Goal: Task Accomplishment & Management: Manage account settings

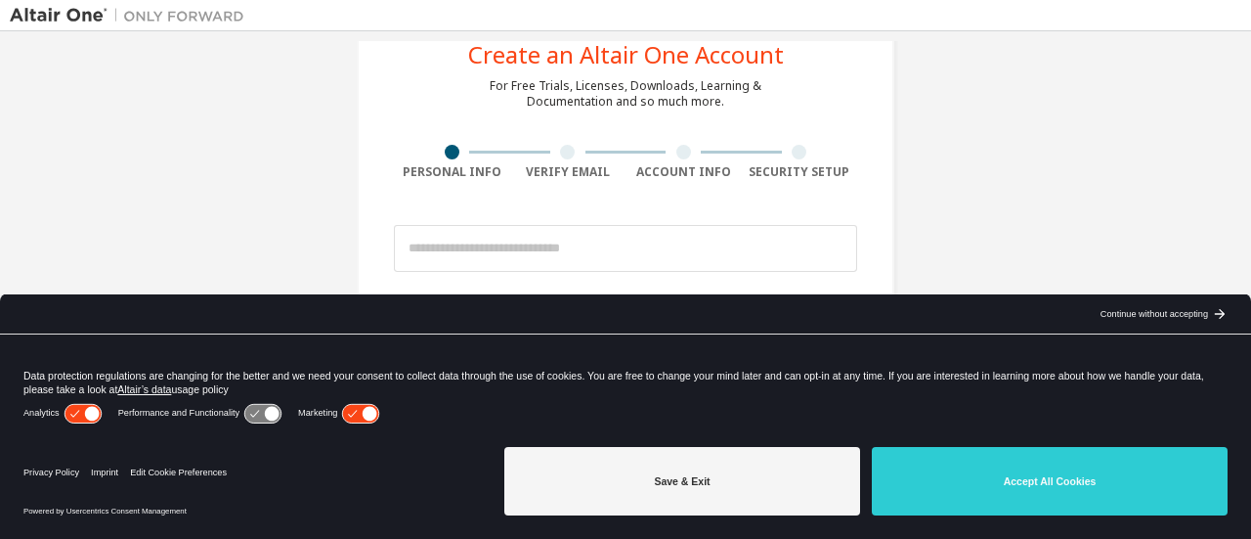
scroll to position [98, 0]
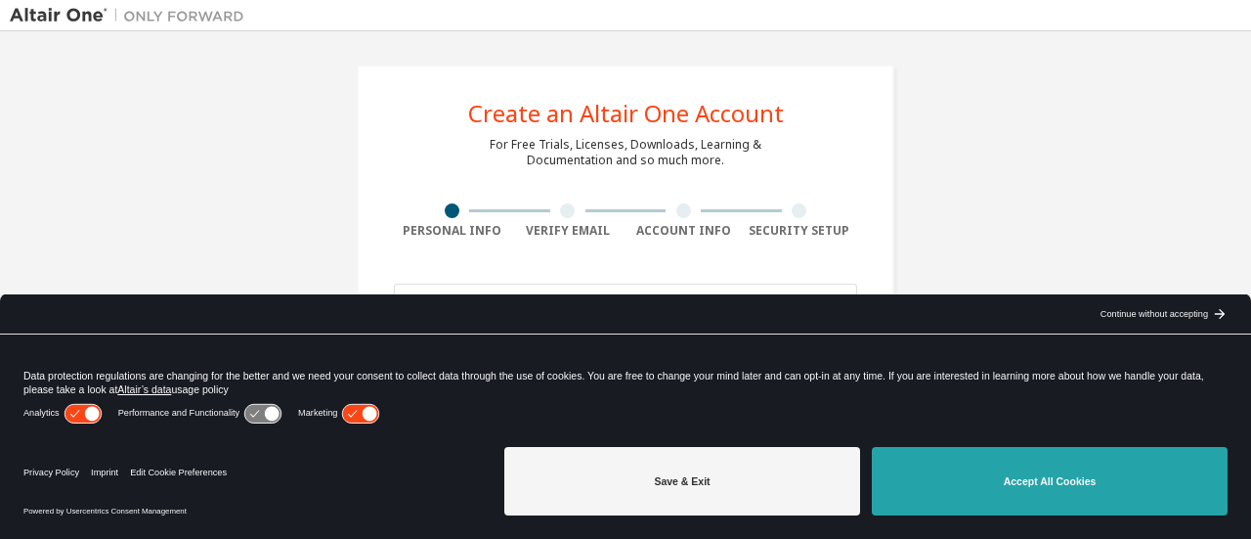
click at [999, 492] on button "Accept All Cookies" at bounding box center [1050, 481] width 356 height 68
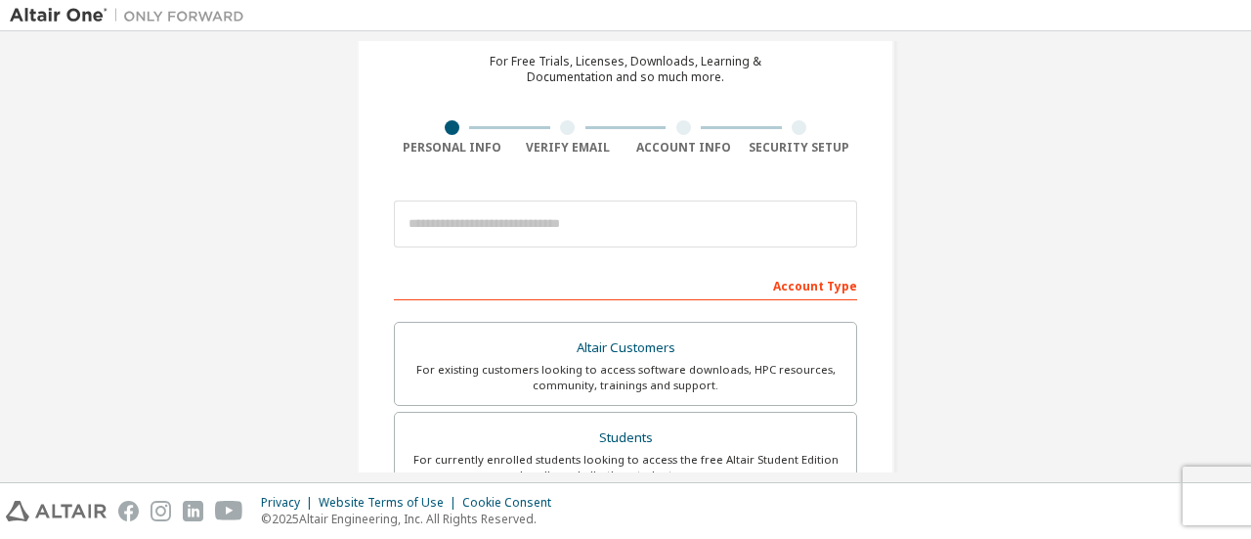
scroll to position [82, 0]
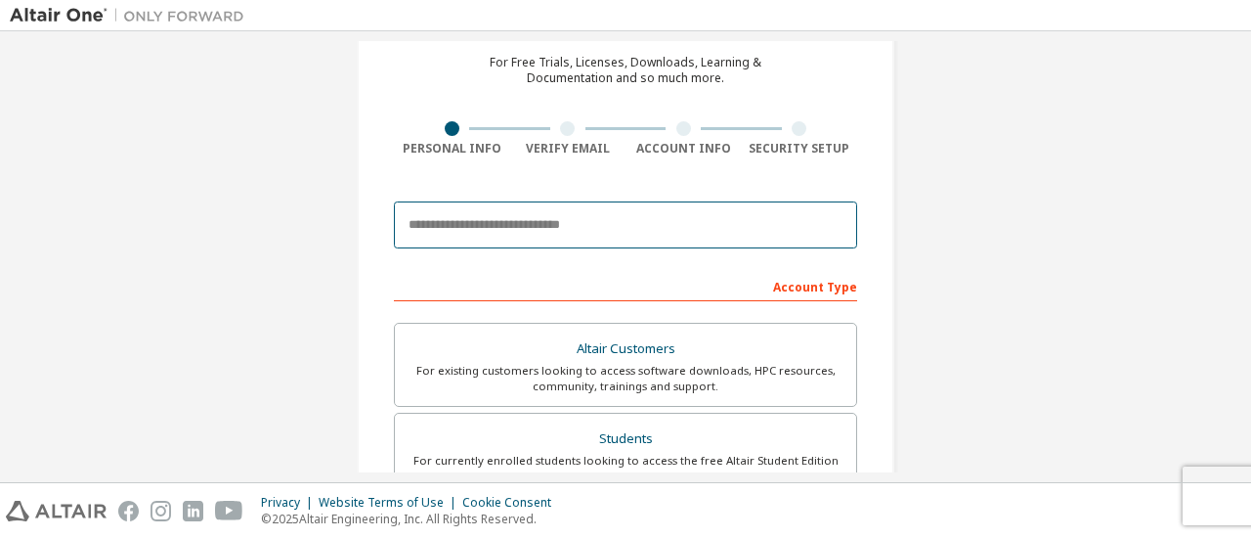
click at [510, 229] on input "email" at bounding box center [625, 224] width 463 height 47
type input "**********"
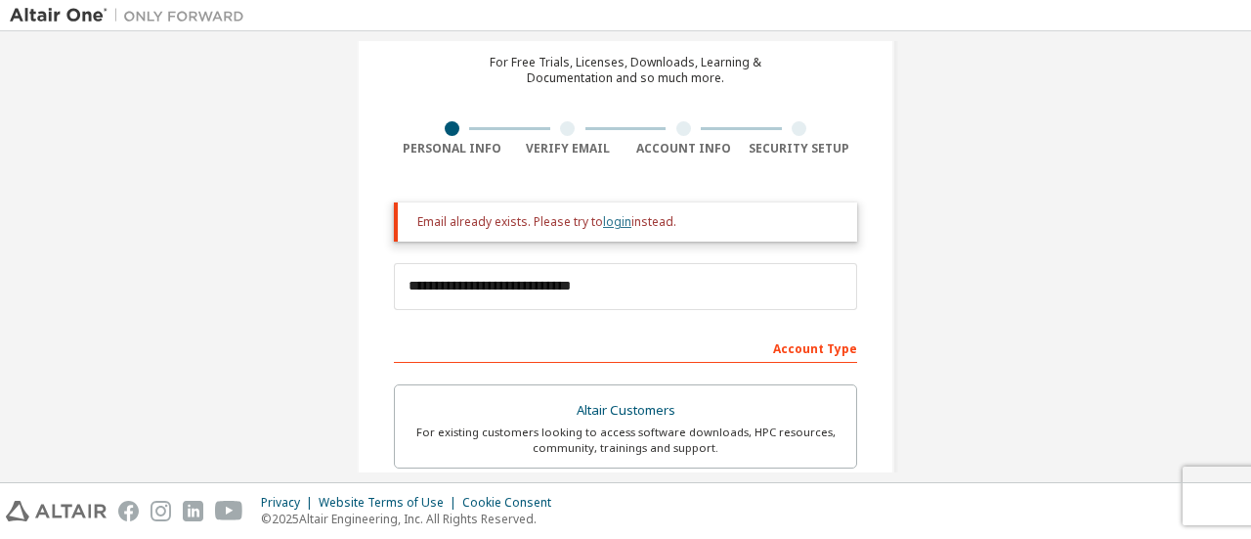
click at [606, 225] on link "login" at bounding box center [617, 221] width 28 height 17
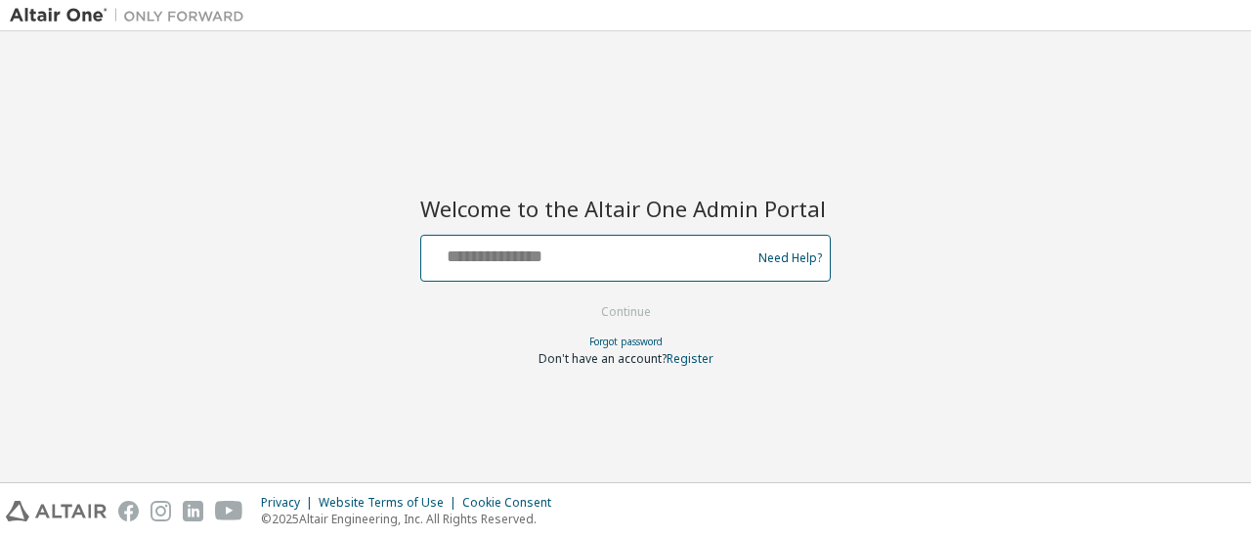
click at [540, 255] on input "text" at bounding box center [589, 253] width 320 height 28
type input "**********"
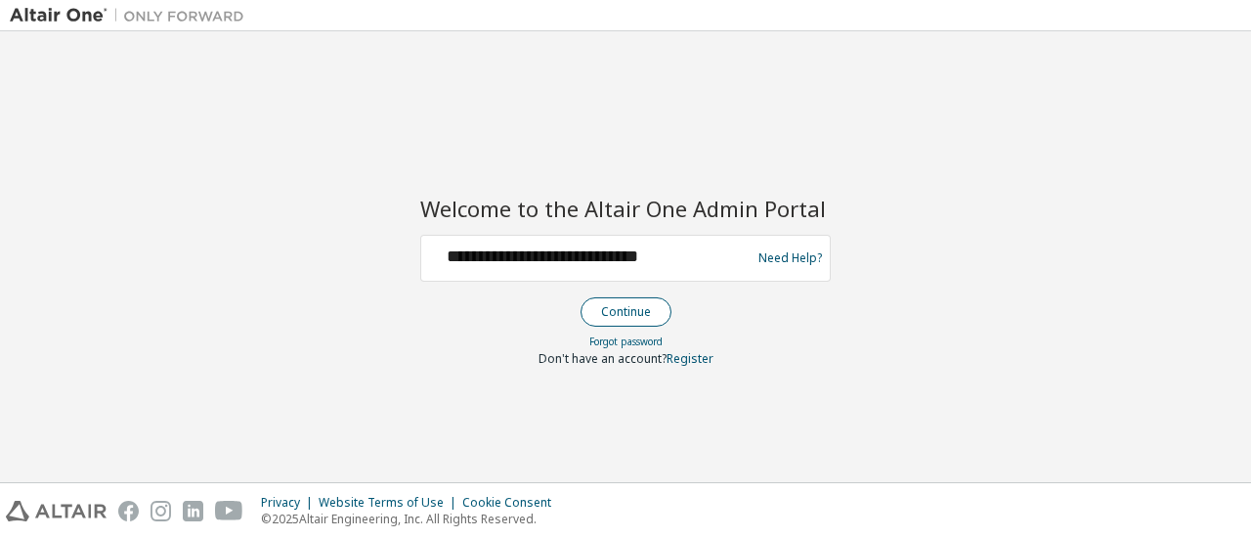
click at [626, 311] on button "Continue" at bounding box center [626, 311] width 91 height 29
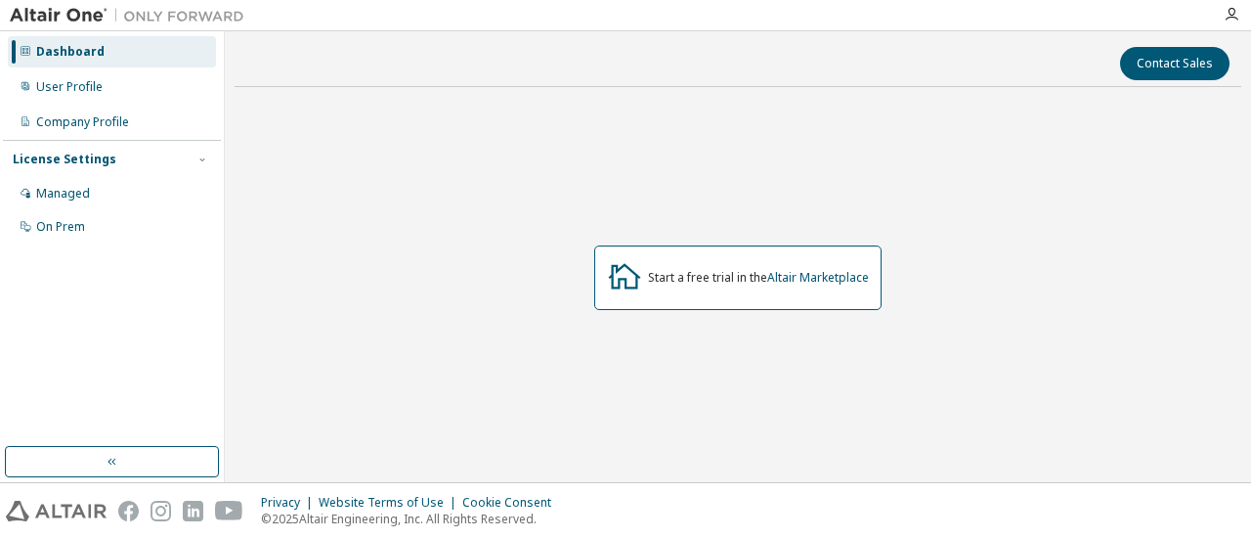
click at [75, 15] on img at bounding box center [132, 16] width 244 height 20
click at [841, 278] on link "Altair Marketplace" at bounding box center [818, 277] width 102 height 17
